Goal: Transaction & Acquisition: Purchase product/service

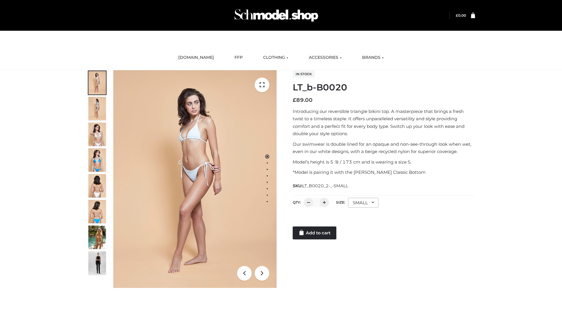
click at [315, 233] on link "Add to cart" at bounding box center [315, 233] width 44 height 13
